Goal: Check status

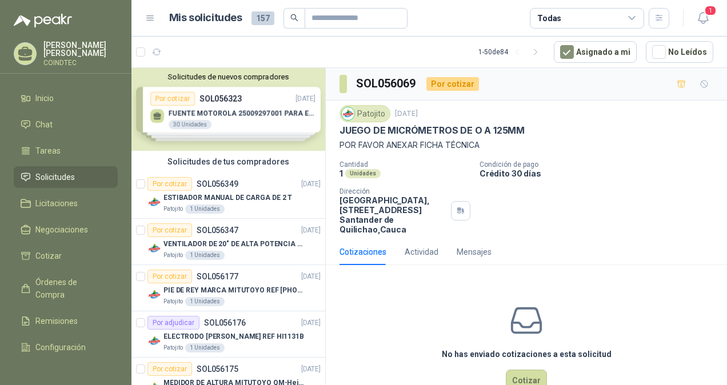
scroll to position [743, 0]
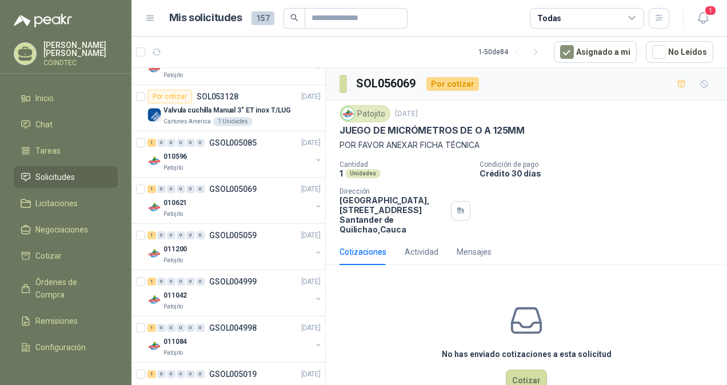
scroll to position [971, 0]
